Goal: Information Seeking & Learning: Find specific fact

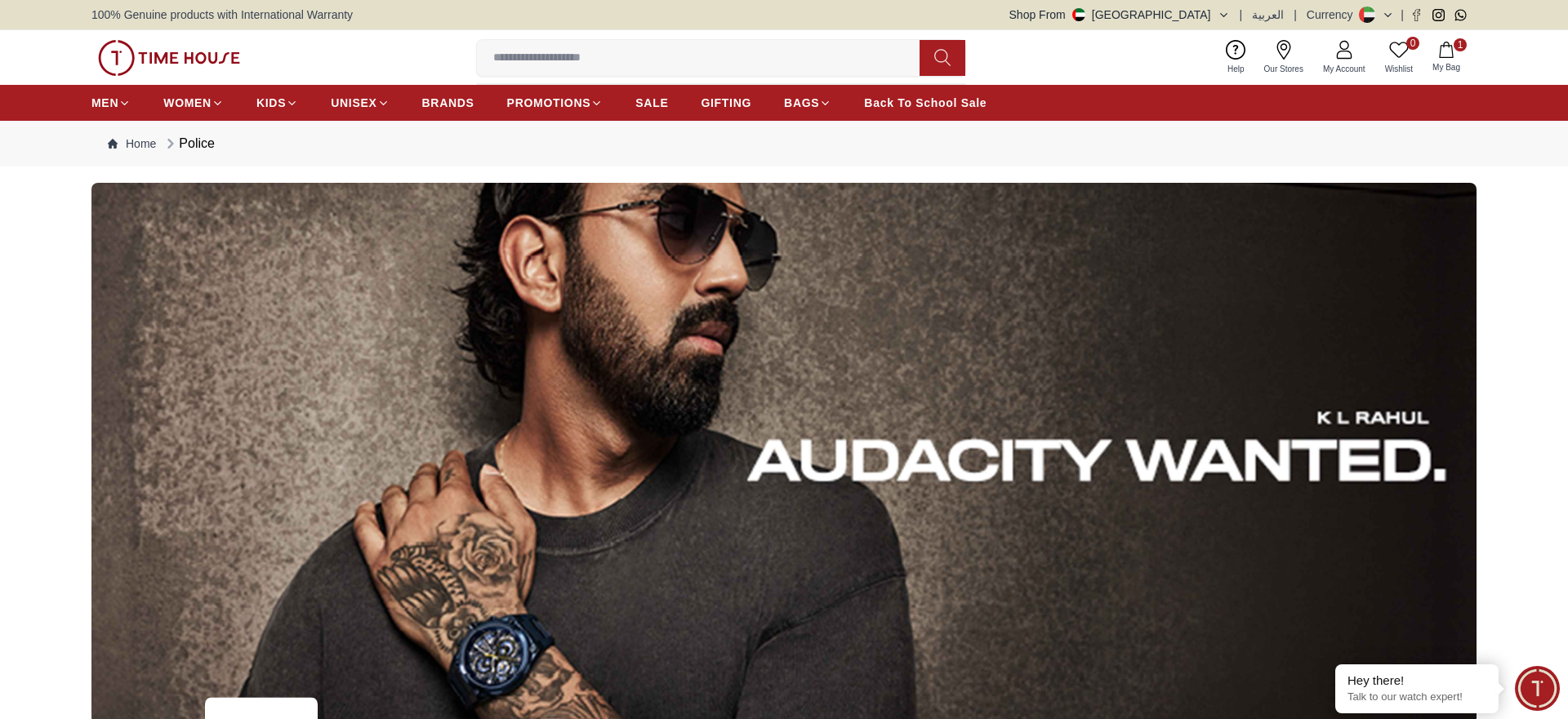
scroll to position [7970, 0]
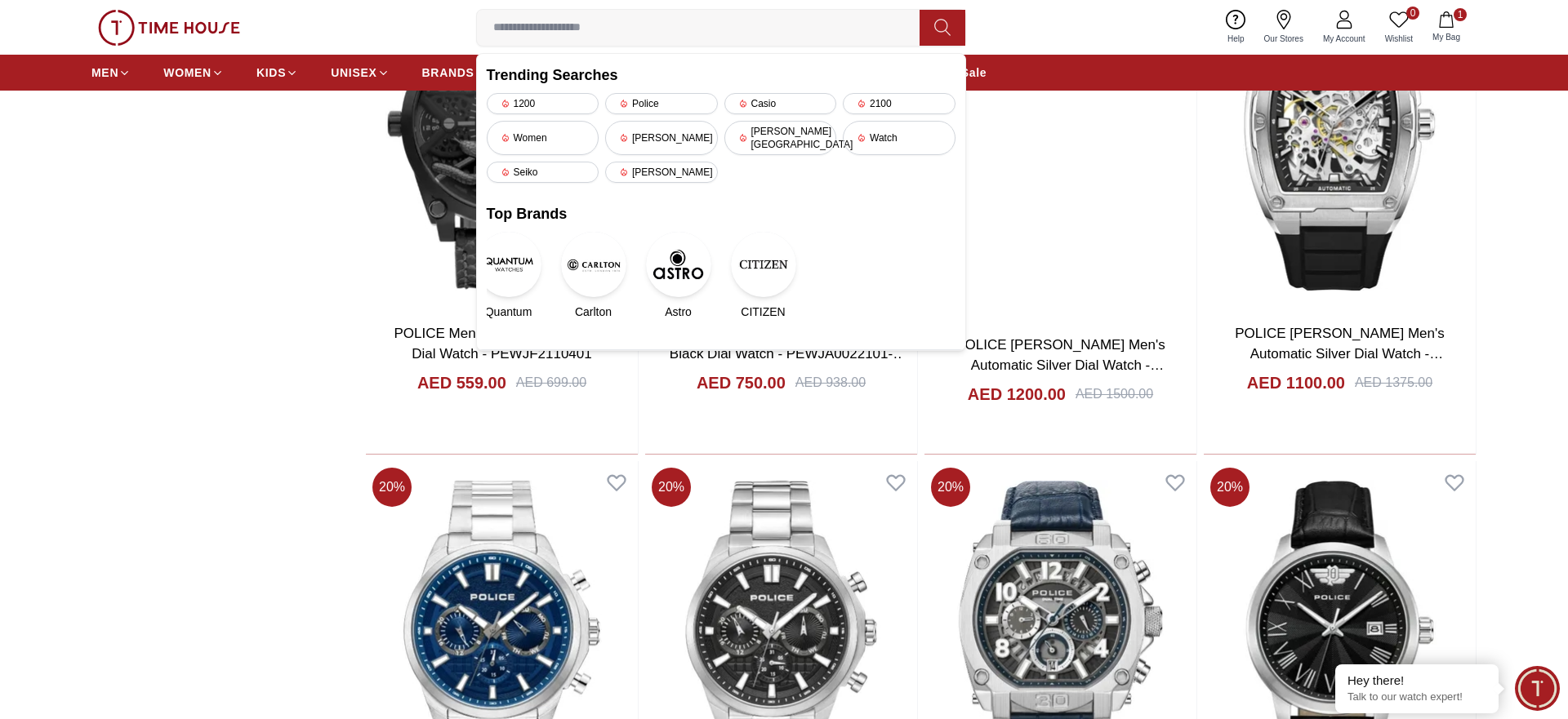
type input "**********"
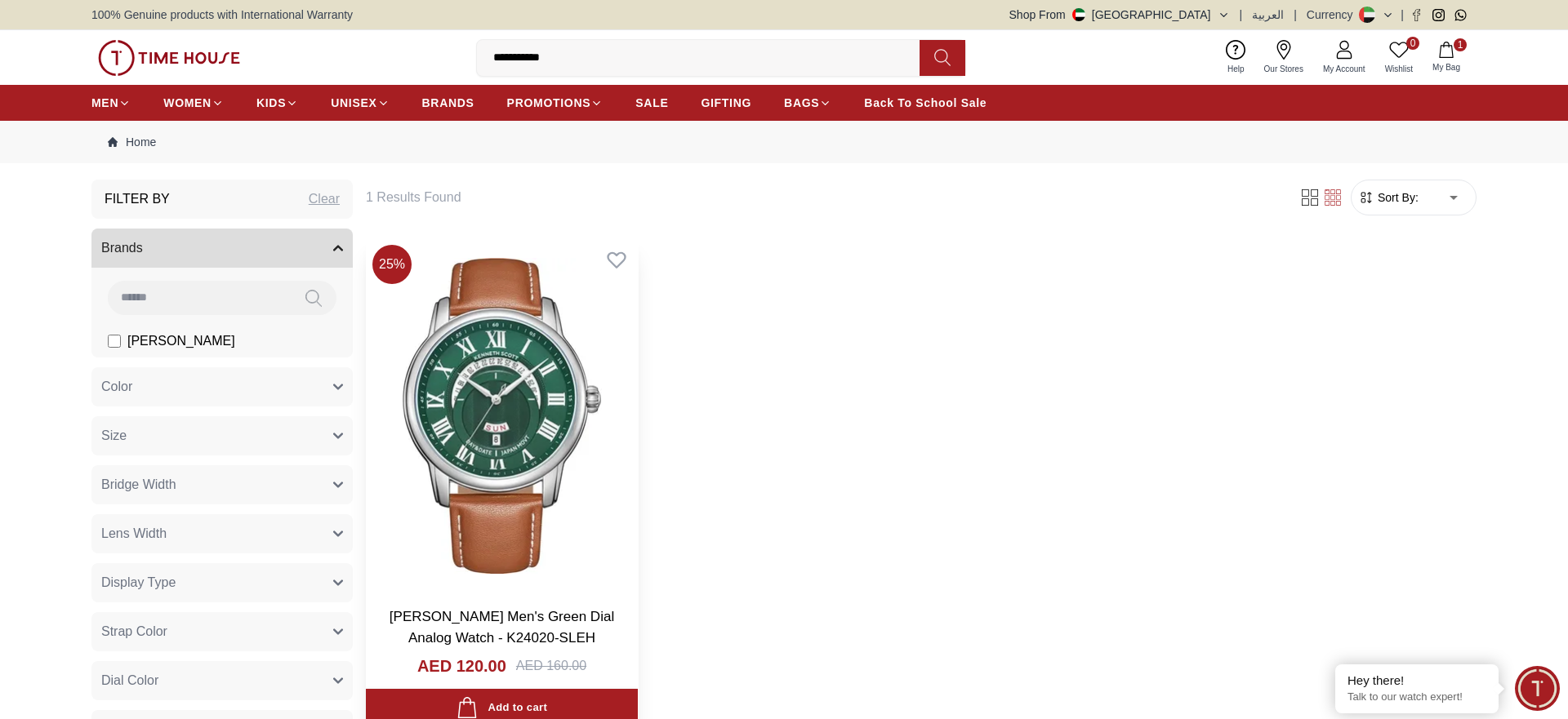
click at [569, 410] on img at bounding box center [502, 415] width 272 height 355
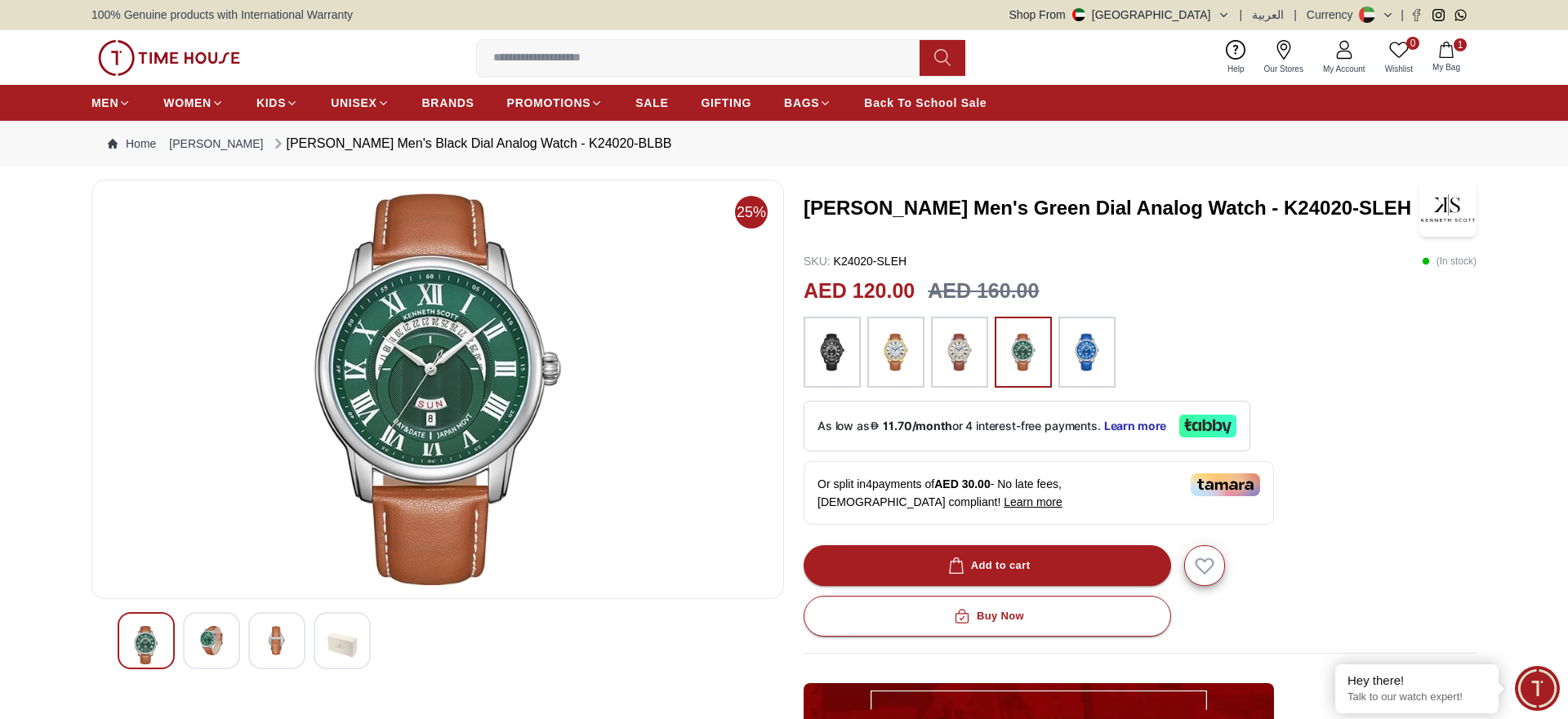
click at [1095, 363] on img at bounding box center [1087, 352] width 41 height 56
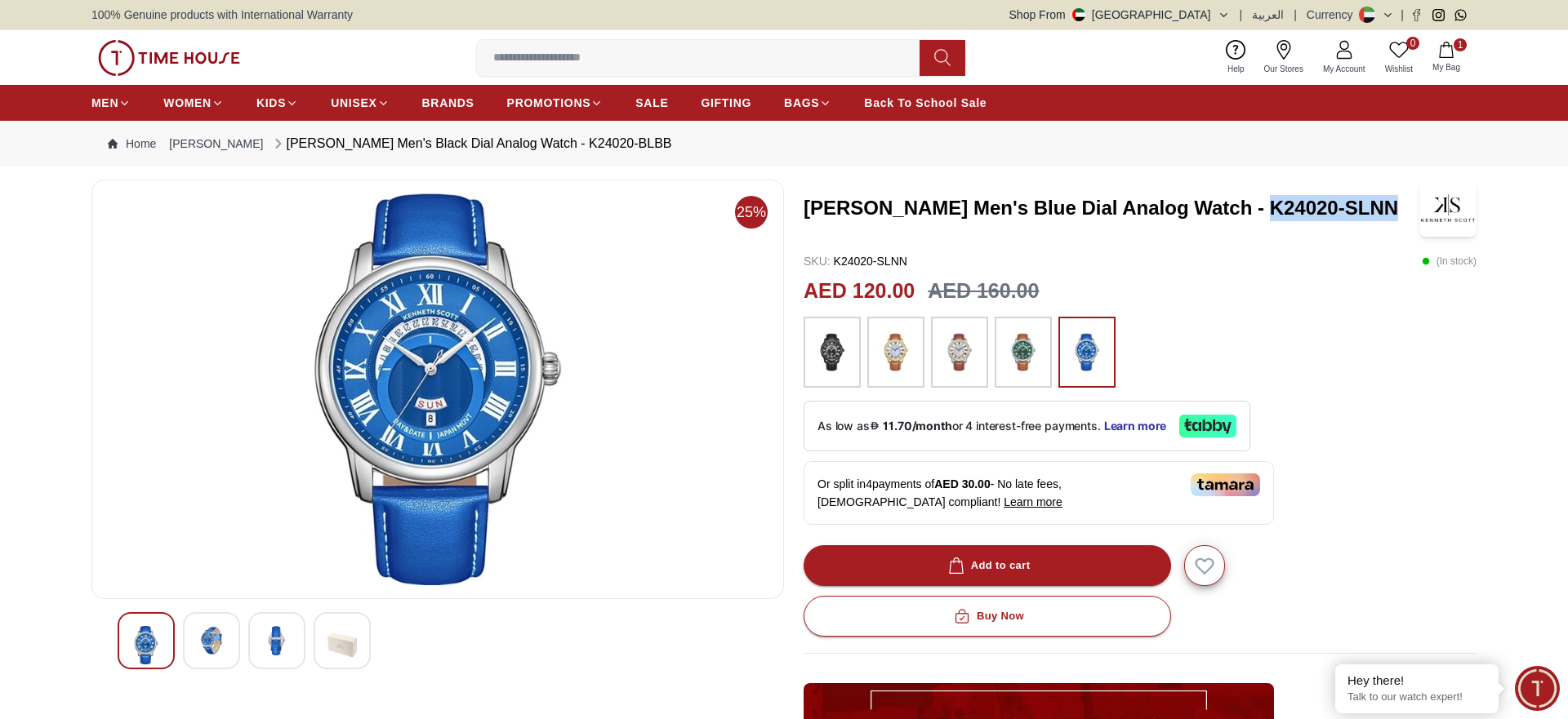
drag, startPoint x: 1370, startPoint y: 209, endPoint x: 1243, endPoint y: 208, distance: 127.0
click at [1243, 208] on h3 "[PERSON_NAME] Men's Blue Dial Analog Watch - K24020-SLNN" at bounding box center [1111, 208] width 616 height 27
copy h3 "K24020-SLNN"
click at [1394, 237] on div "[PERSON_NAME] Men's Blue Dial Analog Watch - K24020-SLNN SKU : K24020-SLNN ( In…" at bounding box center [1140, 595] width 673 height 832
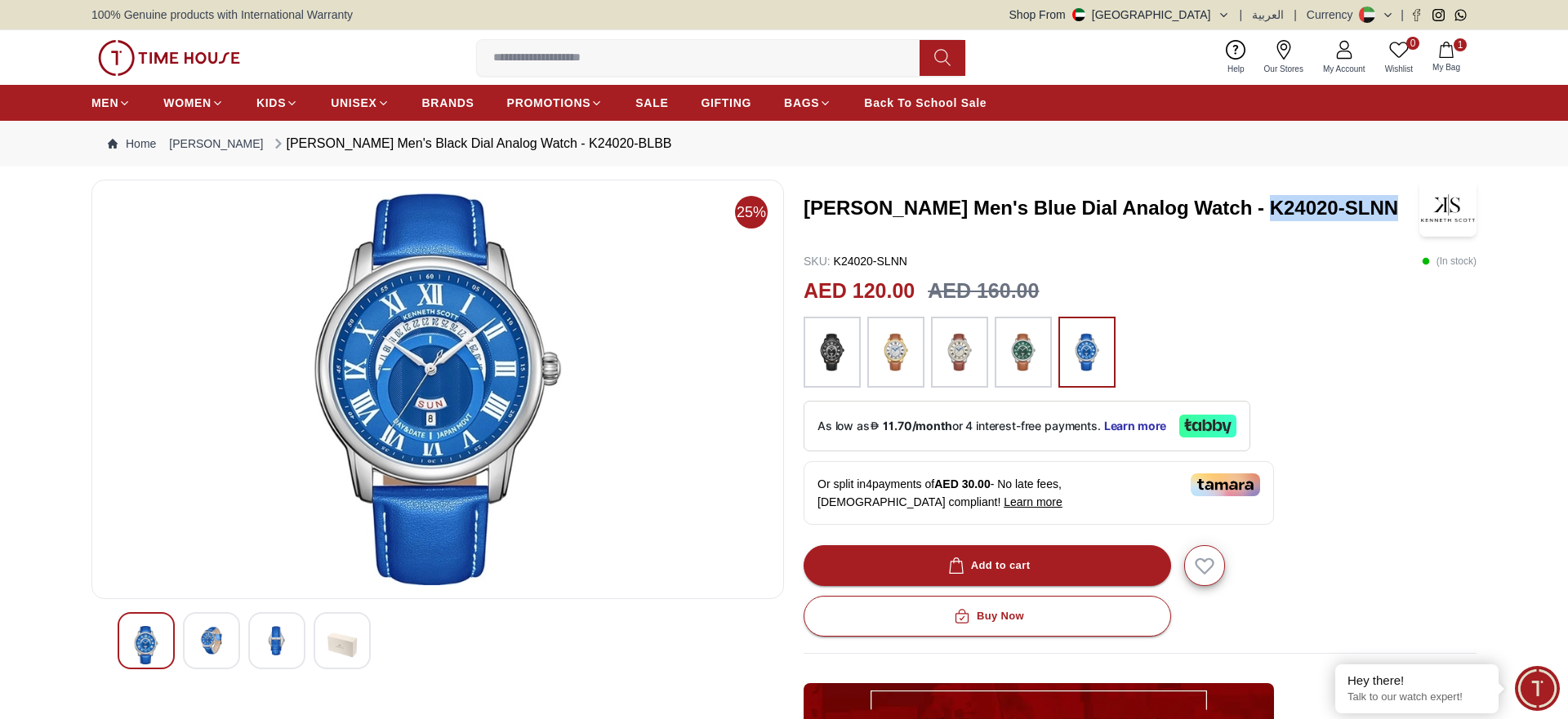
drag, startPoint x: 1390, startPoint y: 213, endPoint x: 1240, endPoint y: 213, distance: 150.0
click at [1240, 213] on h3 "[PERSON_NAME] Men's Blue Dial Analog Watch - K24020-SLNN" at bounding box center [1111, 208] width 616 height 27
copy h3 "K24020-SLNN"
